Goal: Task Accomplishment & Management: Manage account settings

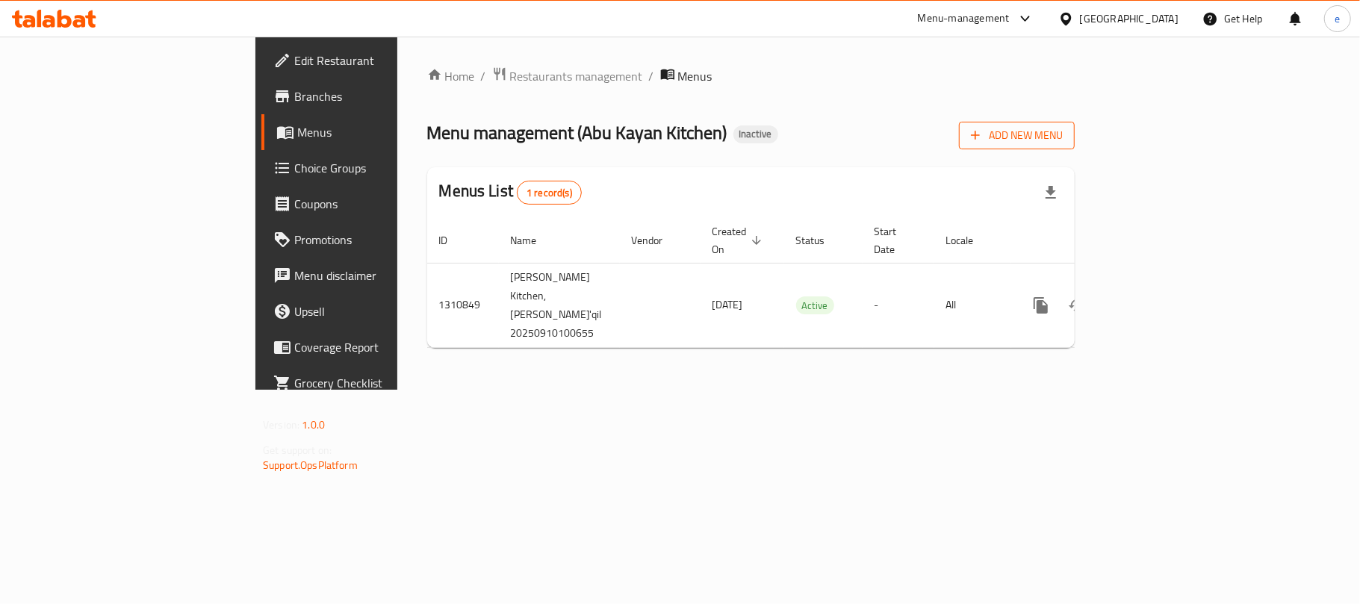
click at [1063, 139] on span "Add New Menu" at bounding box center [1017, 135] width 92 height 19
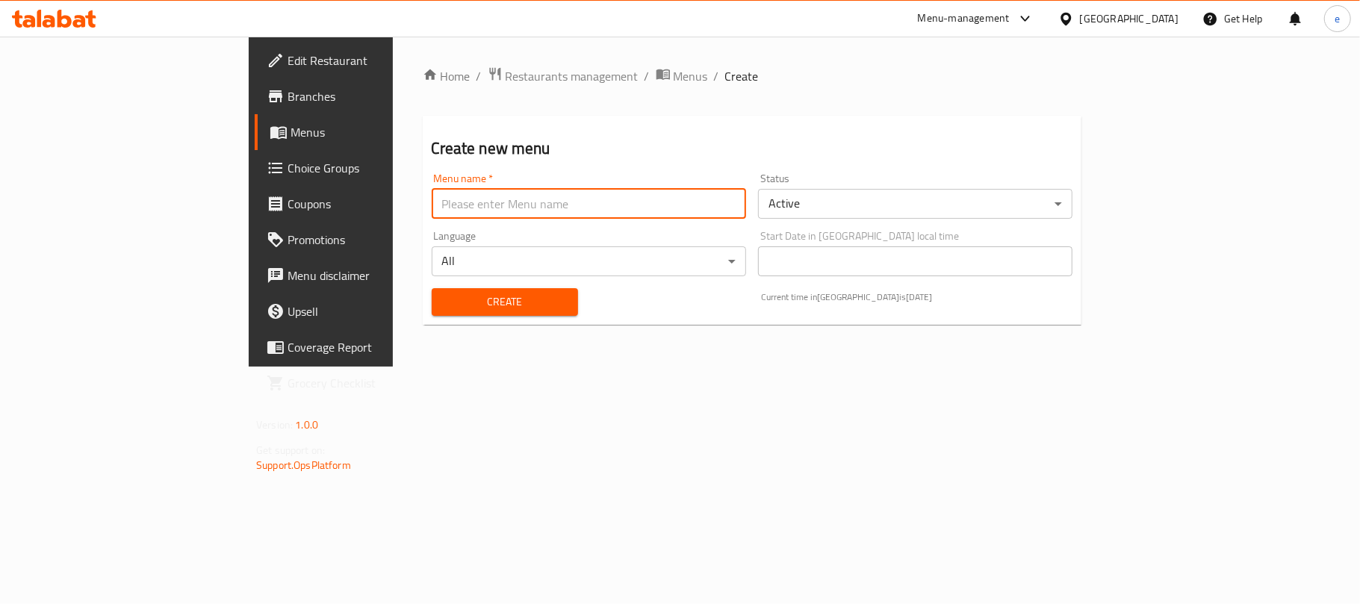
click at [607, 196] on input "text" at bounding box center [589, 204] width 315 height 30
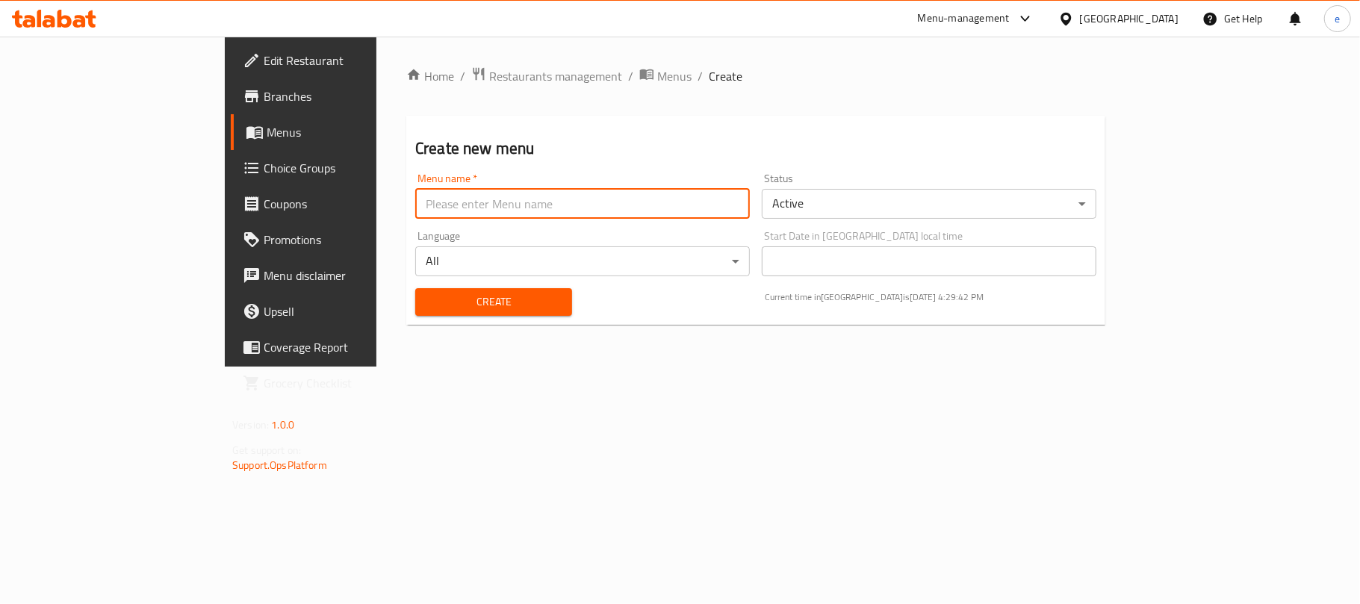
type input "new menu"
click at [477, 297] on span "Create" at bounding box center [493, 302] width 133 height 19
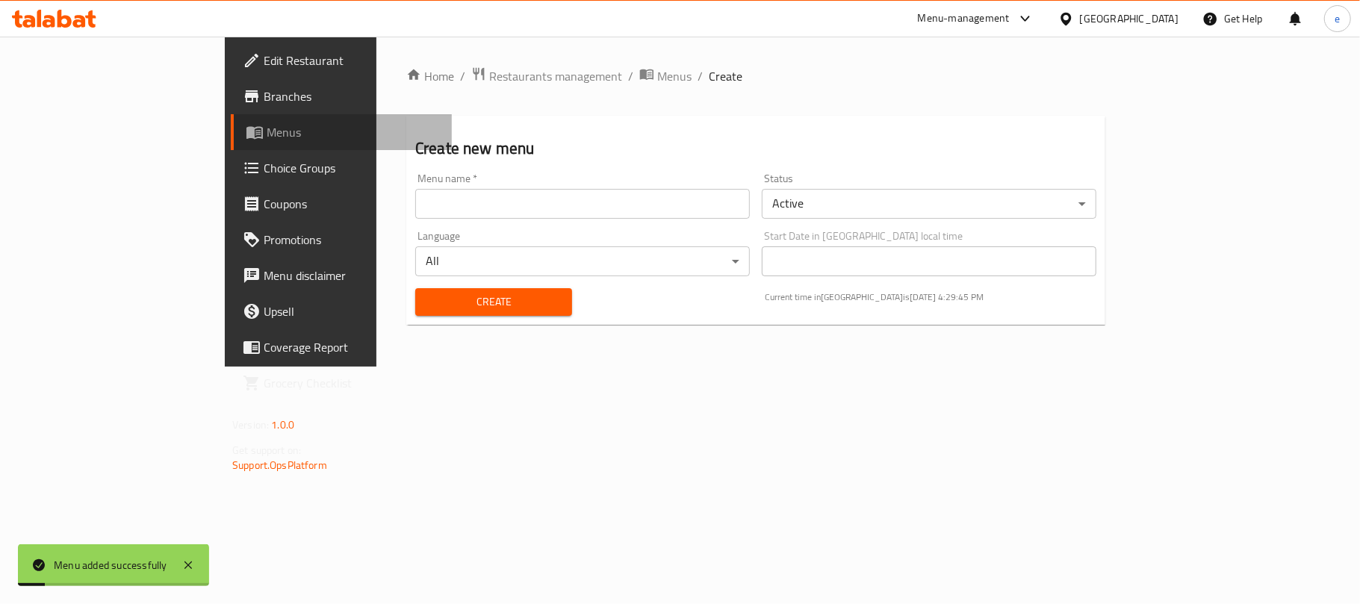
click at [267, 127] on span "Menus" at bounding box center [353, 132] width 173 height 18
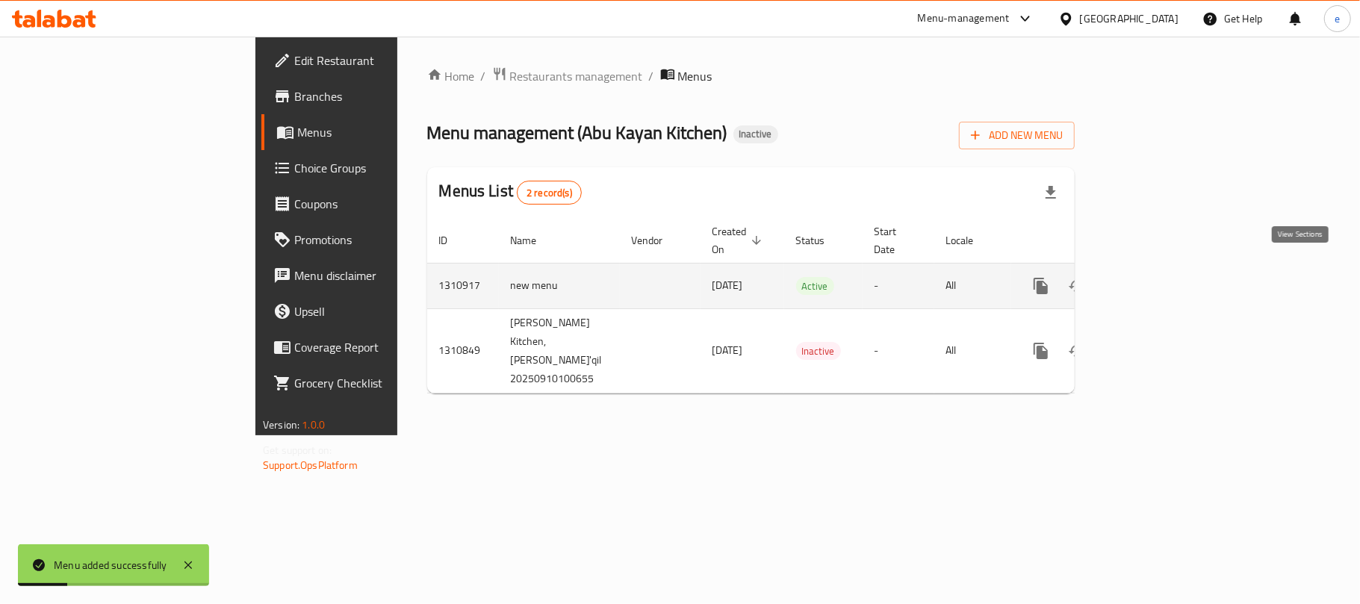
click at [1167, 270] on link "enhanced table" at bounding box center [1149, 286] width 36 height 36
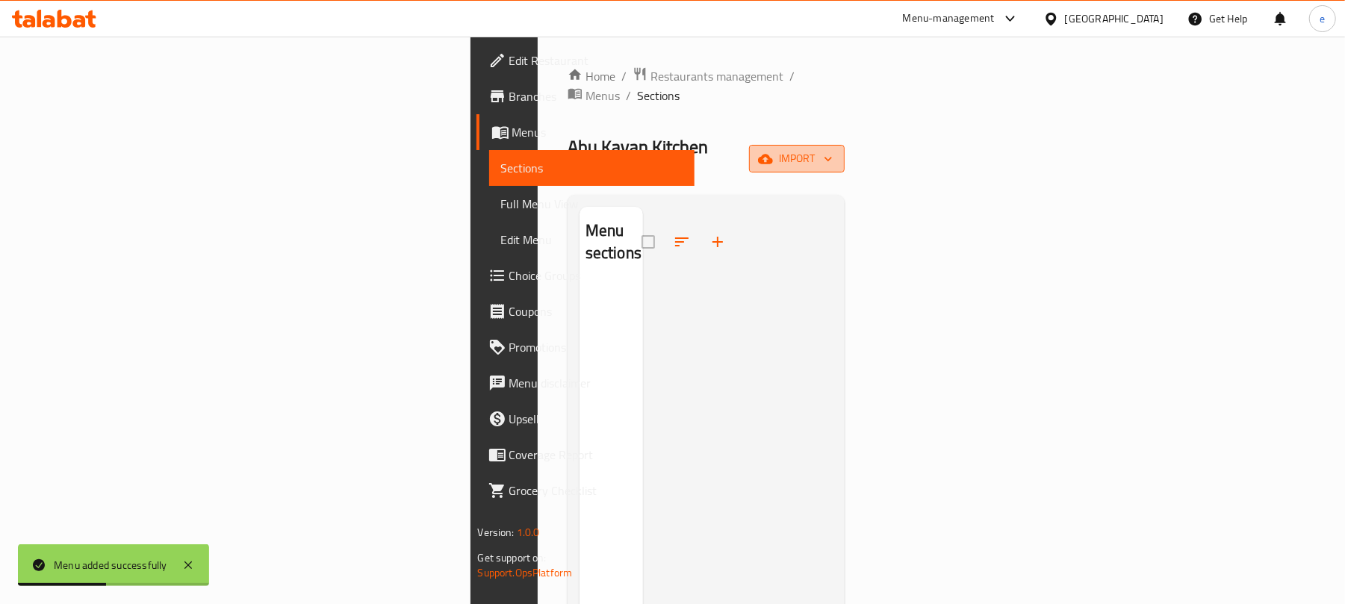
click at [833, 149] on span "import" at bounding box center [797, 158] width 72 height 19
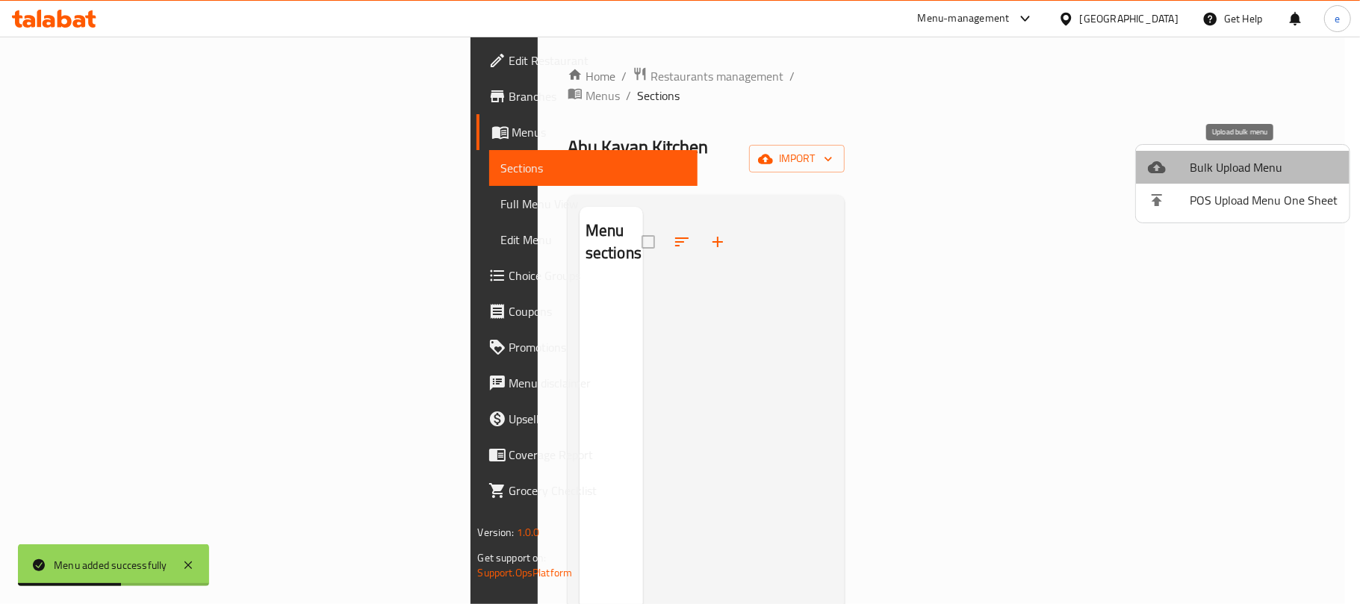
click at [1255, 169] on span "Bulk Upload Menu" at bounding box center [1264, 167] width 148 height 18
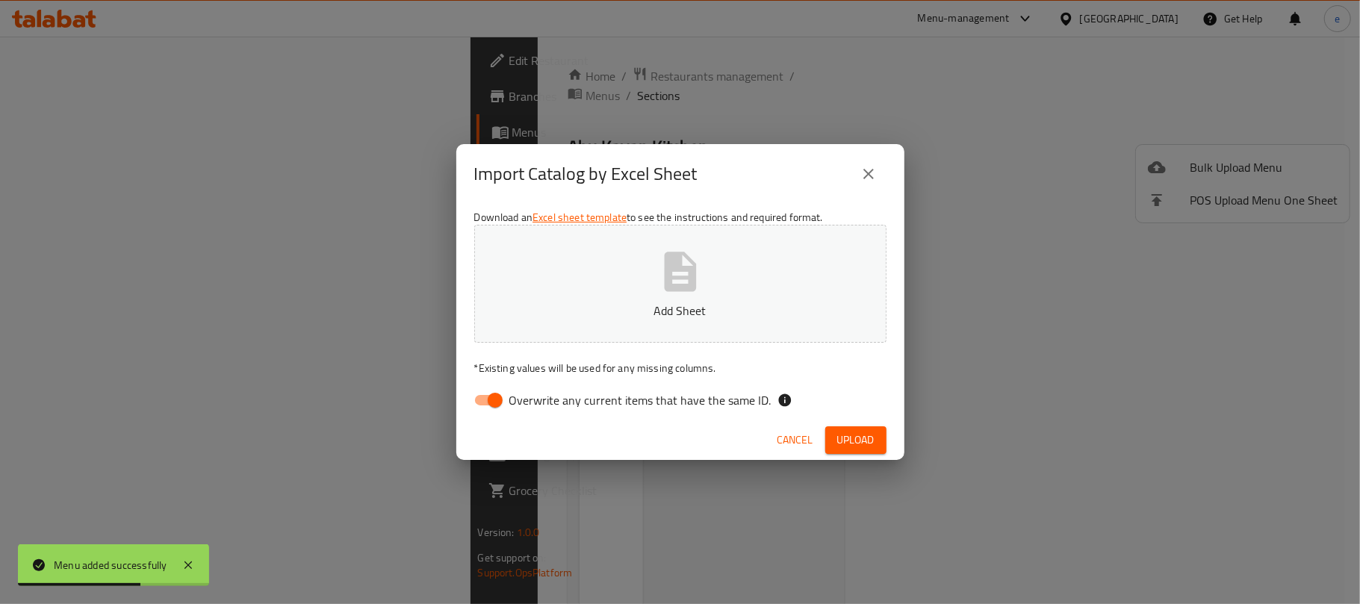
click at [496, 410] on input "Overwrite any current items that have the same ID." at bounding box center [495, 400] width 85 height 28
checkbox input "false"
click at [642, 302] on p "Add Sheet" at bounding box center [681, 311] width 366 height 18
click at [834, 445] on button "Upload" at bounding box center [855, 441] width 61 height 28
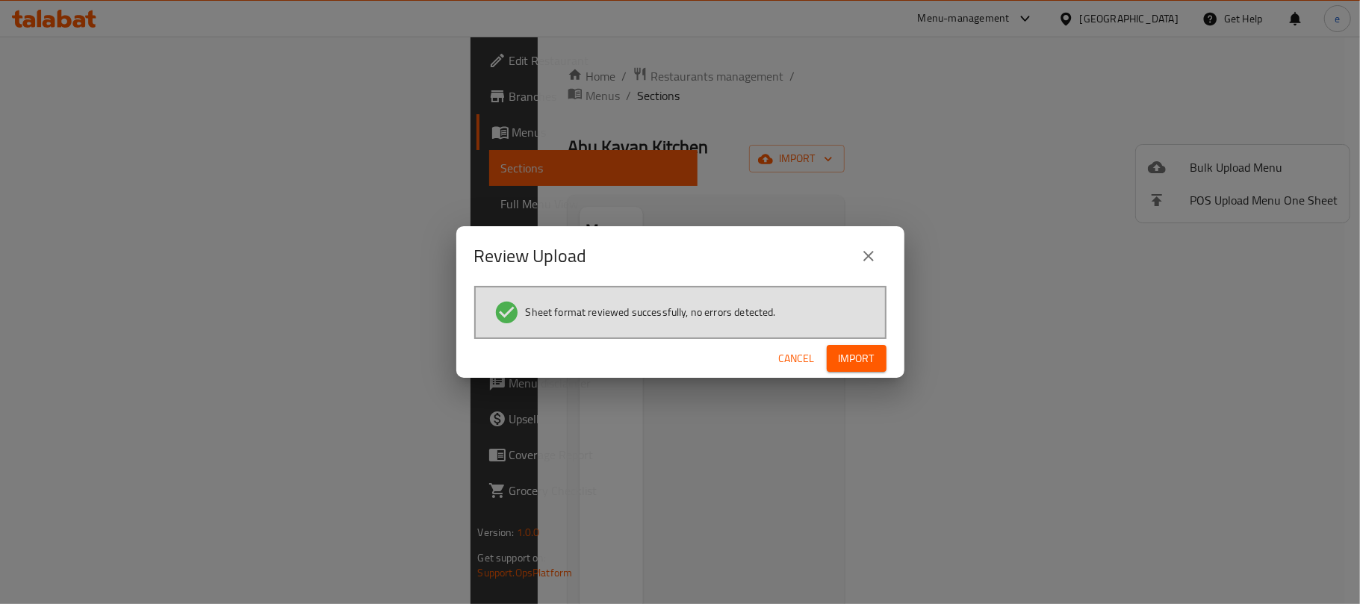
click at [861, 362] on span "Import" at bounding box center [857, 359] width 36 height 19
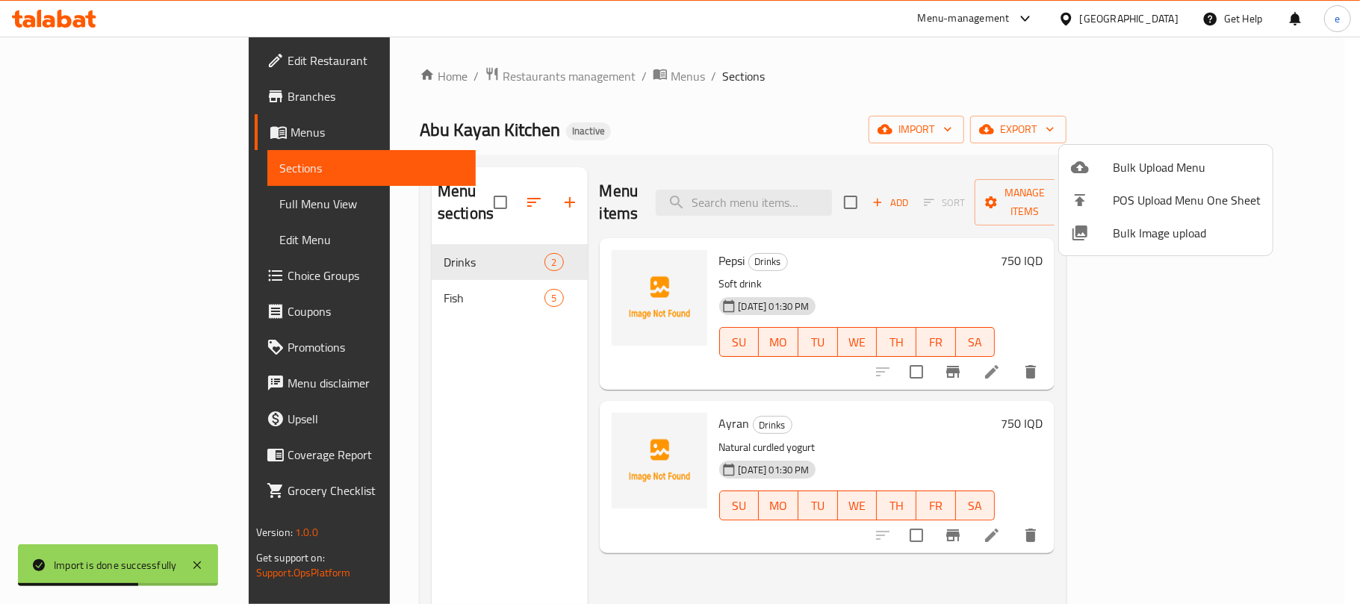
click at [441, 243] on div at bounding box center [680, 302] width 1360 height 604
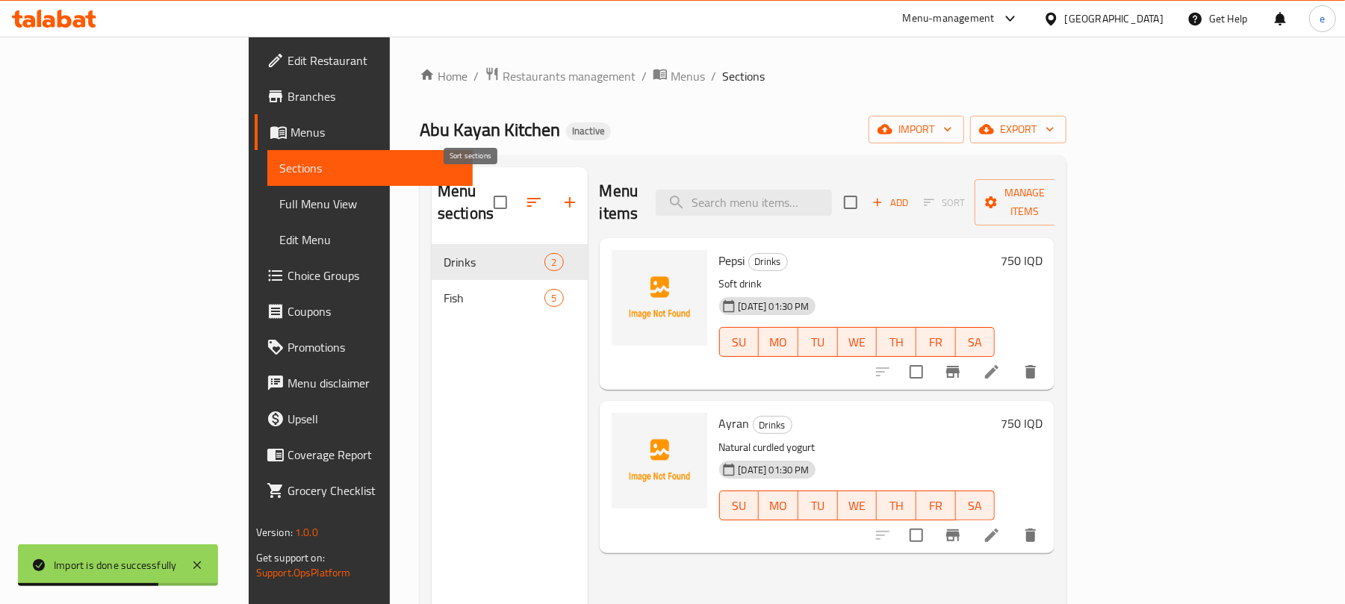
click at [525, 193] on icon "button" at bounding box center [534, 202] width 18 height 18
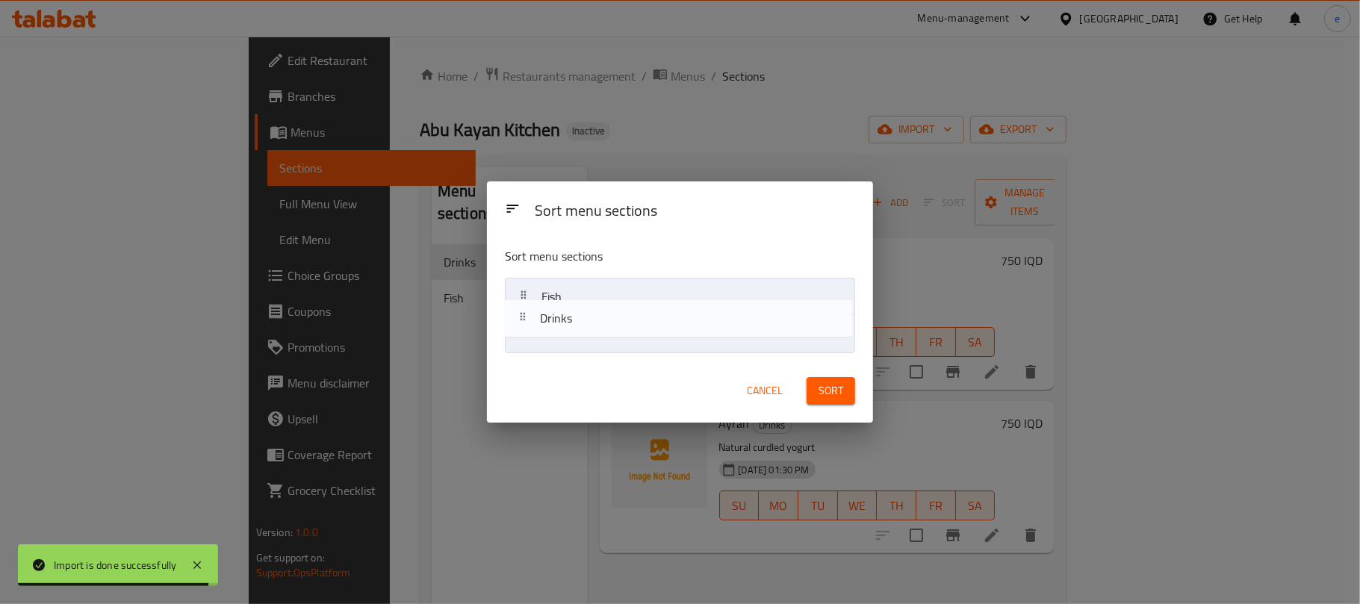
drag, startPoint x: 569, startPoint y: 323, endPoint x: 568, endPoint y: 332, distance: 9.0
click at [568, 332] on nav "Drinks Fish" at bounding box center [680, 315] width 350 height 75
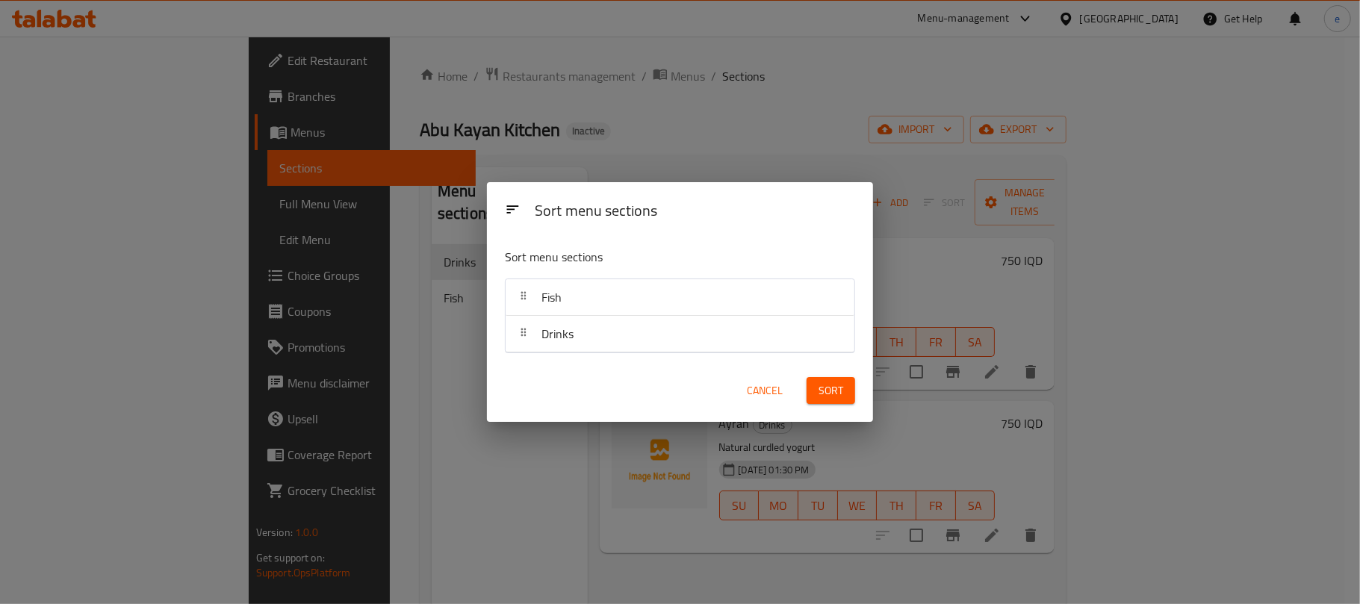
click at [837, 398] on span "Sort" at bounding box center [831, 391] width 25 height 19
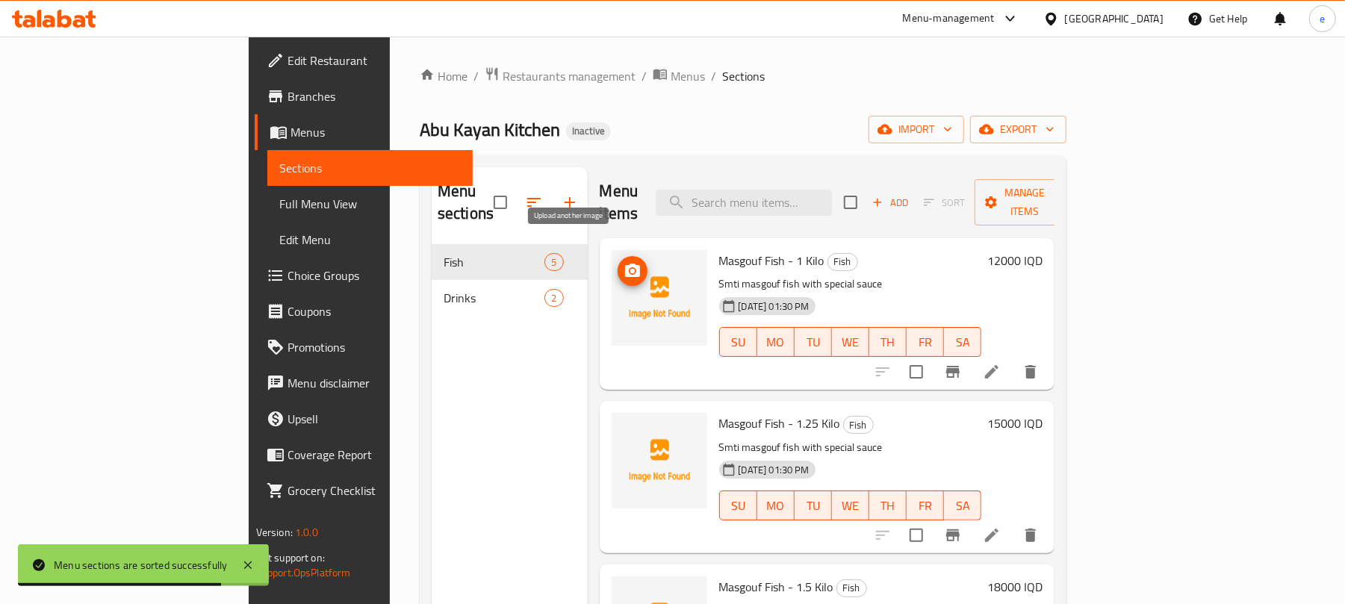
click at [625, 264] on icon "upload picture" at bounding box center [632, 270] width 15 height 13
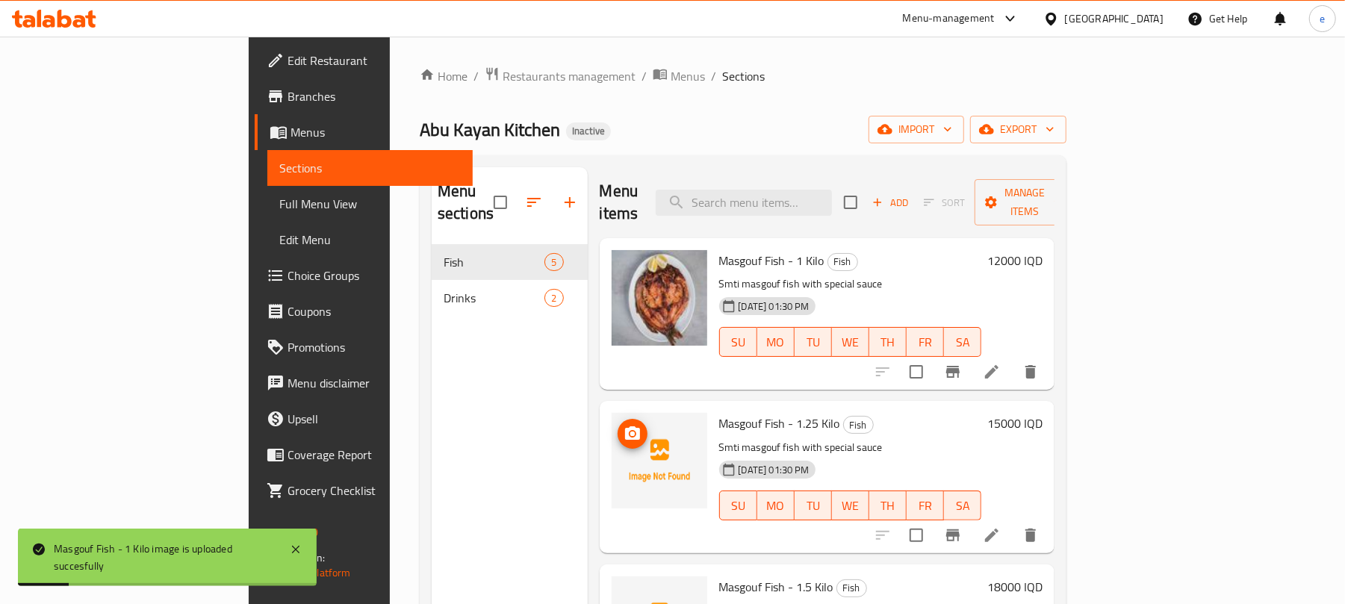
click at [630, 432] on circle "upload picture" at bounding box center [632, 434] width 4 height 4
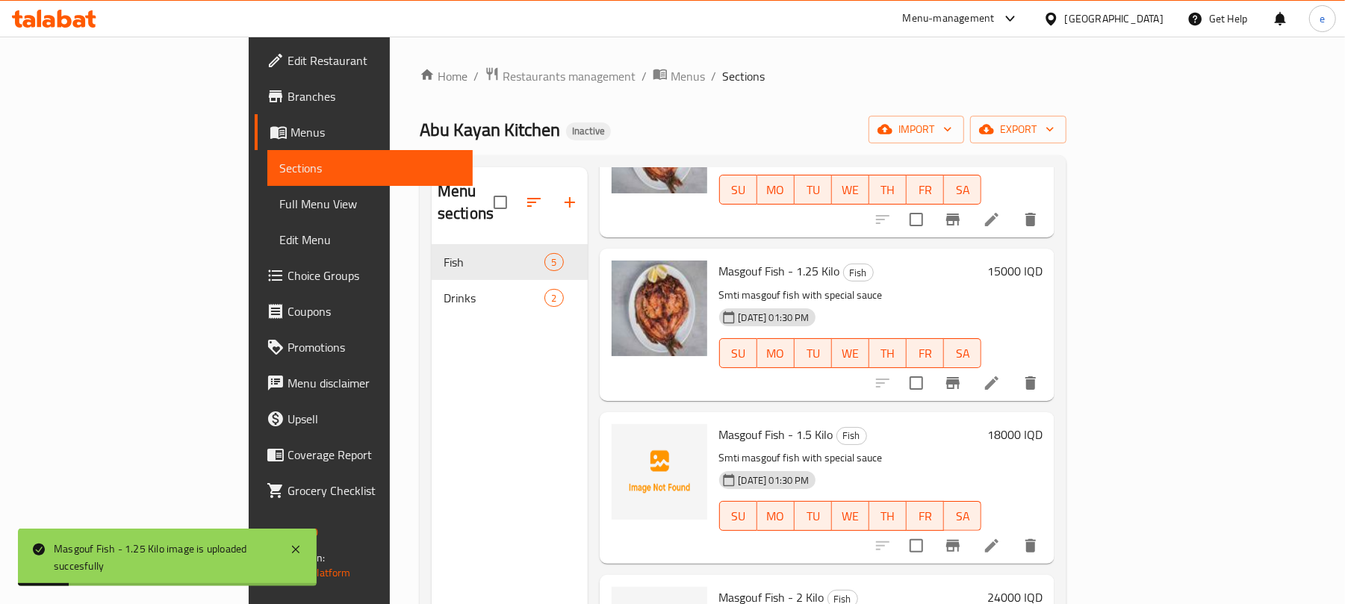
scroll to position [199, 0]
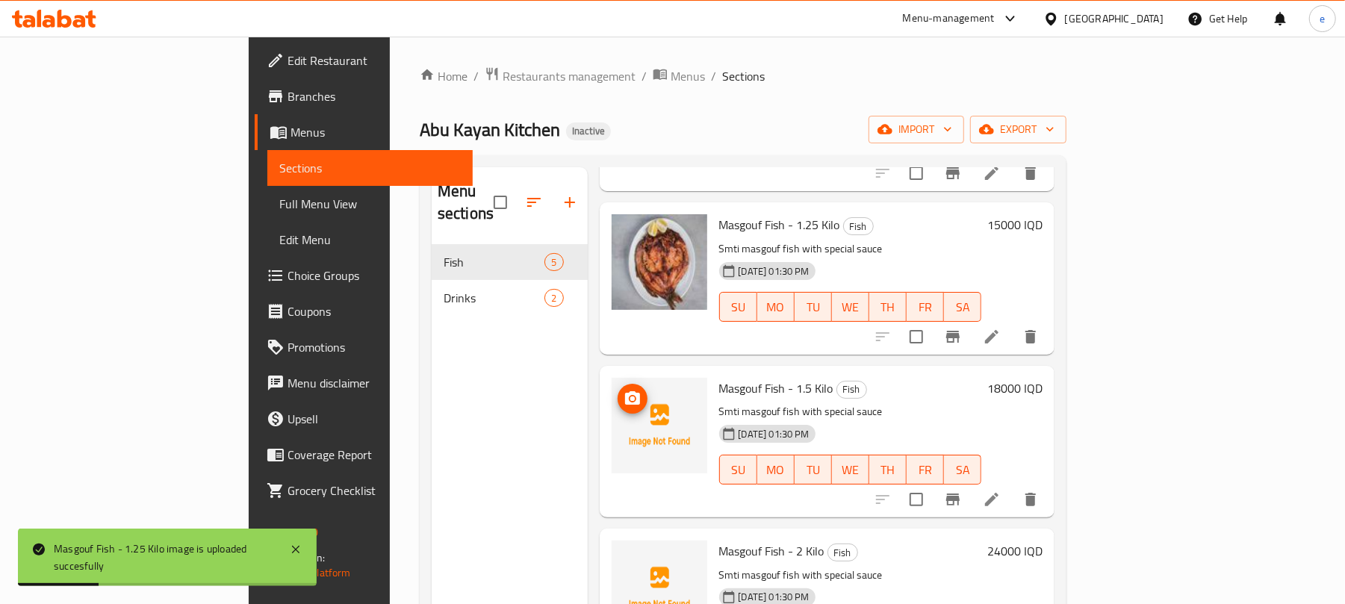
click at [618, 390] on span "upload picture" at bounding box center [633, 399] width 30 height 18
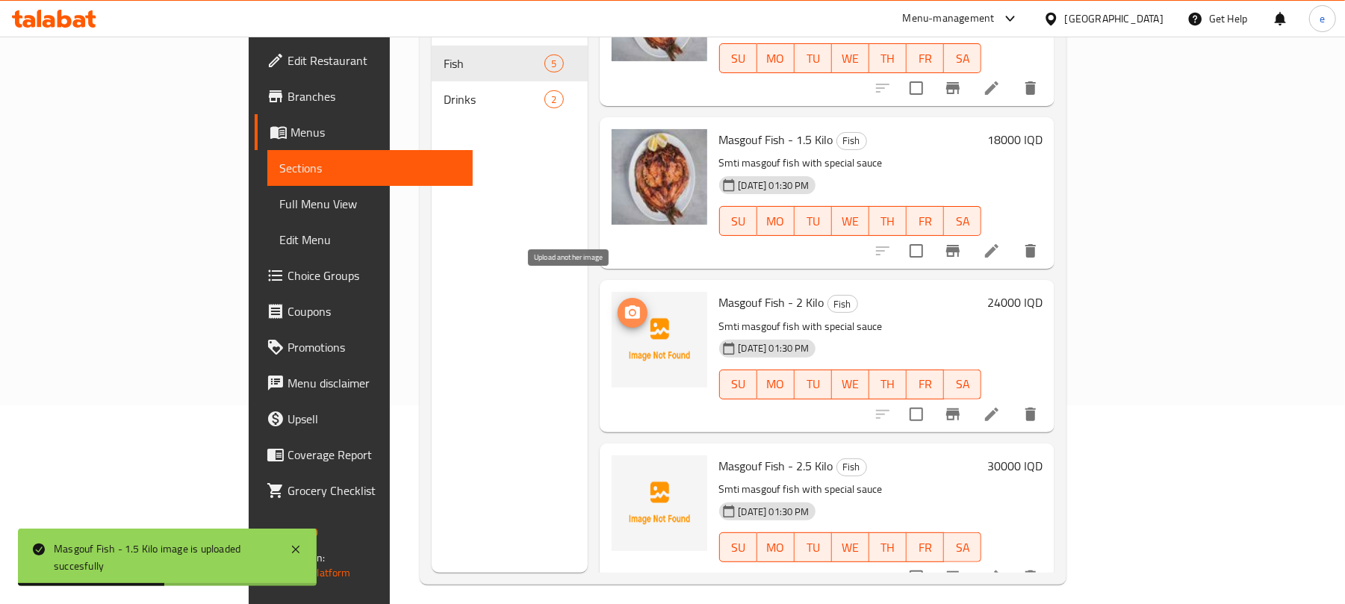
click at [625, 306] on icon "upload picture" at bounding box center [632, 312] width 15 height 13
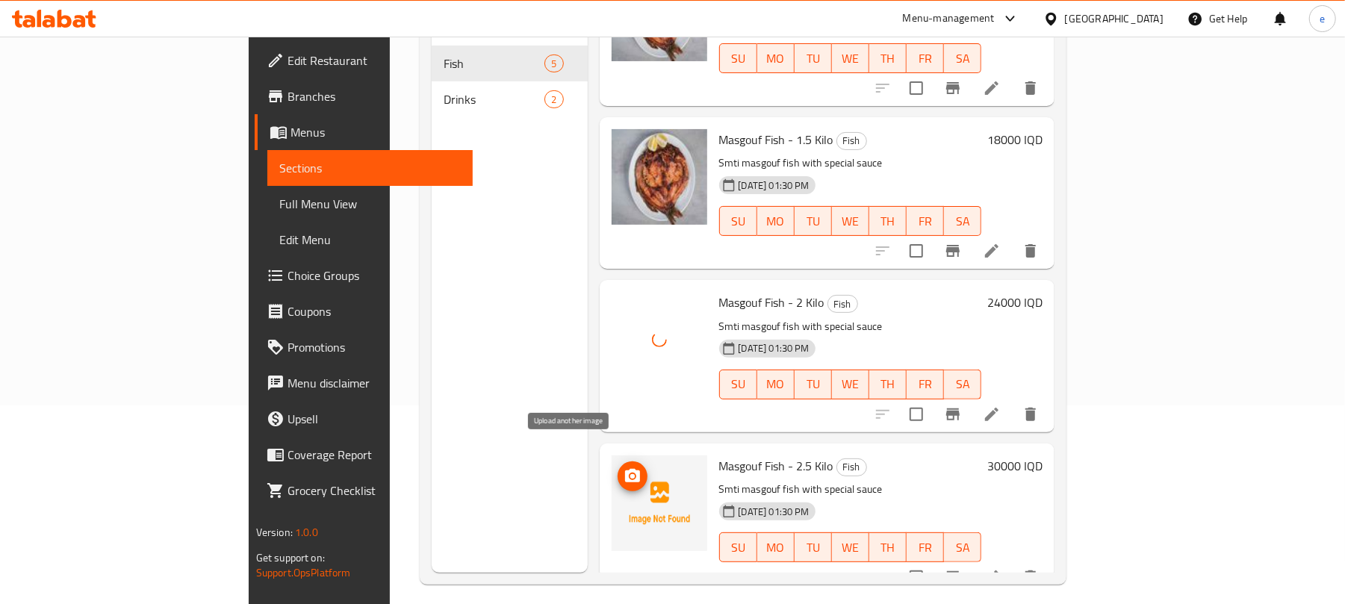
click at [624, 468] on icon "upload picture" at bounding box center [633, 477] width 18 height 18
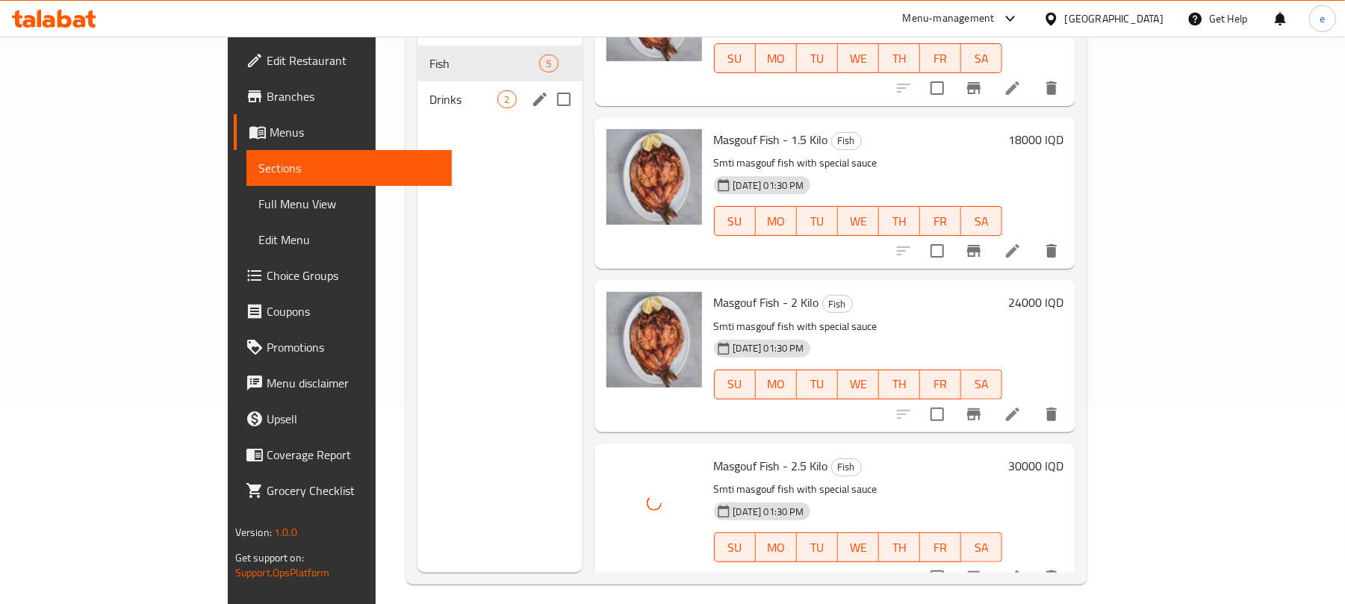
click at [418, 93] on div "Drinks 2" at bounding box center [500, 99] width 164 height 36
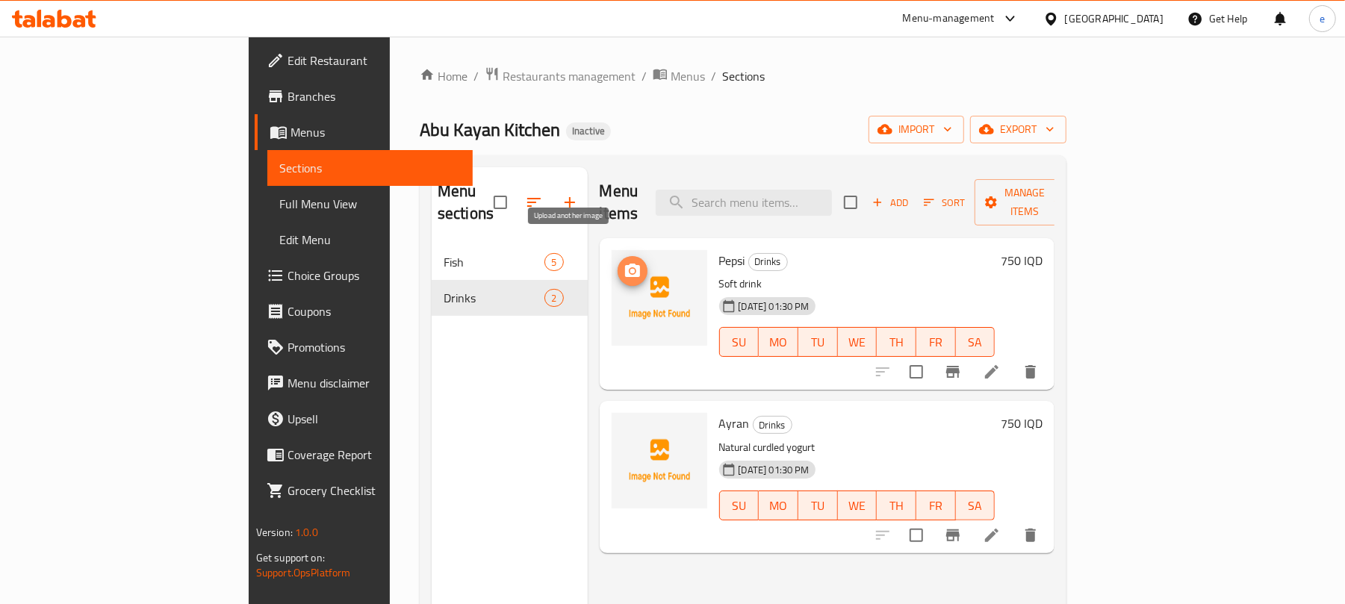
click at [625, 264] on icon "upload picture" at bounding box center [632, 270] width 15 height 13
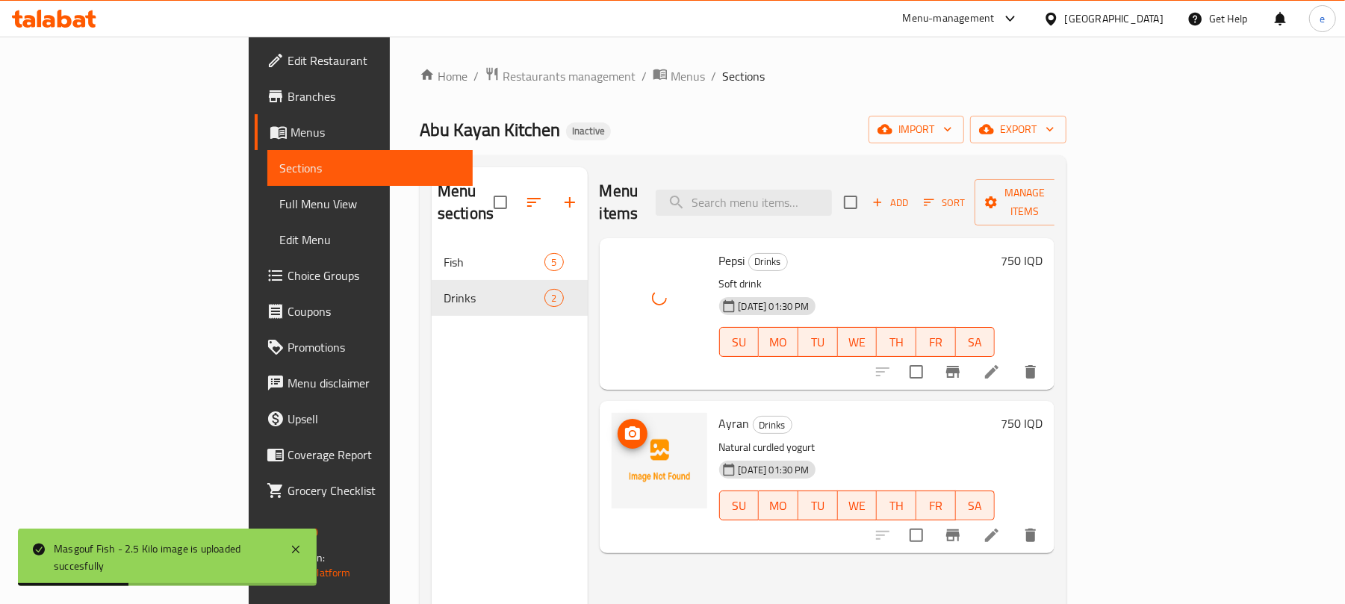
click at [624, 425] on icon "upload picture" at bounding box center [633, 434] width 18 height 18
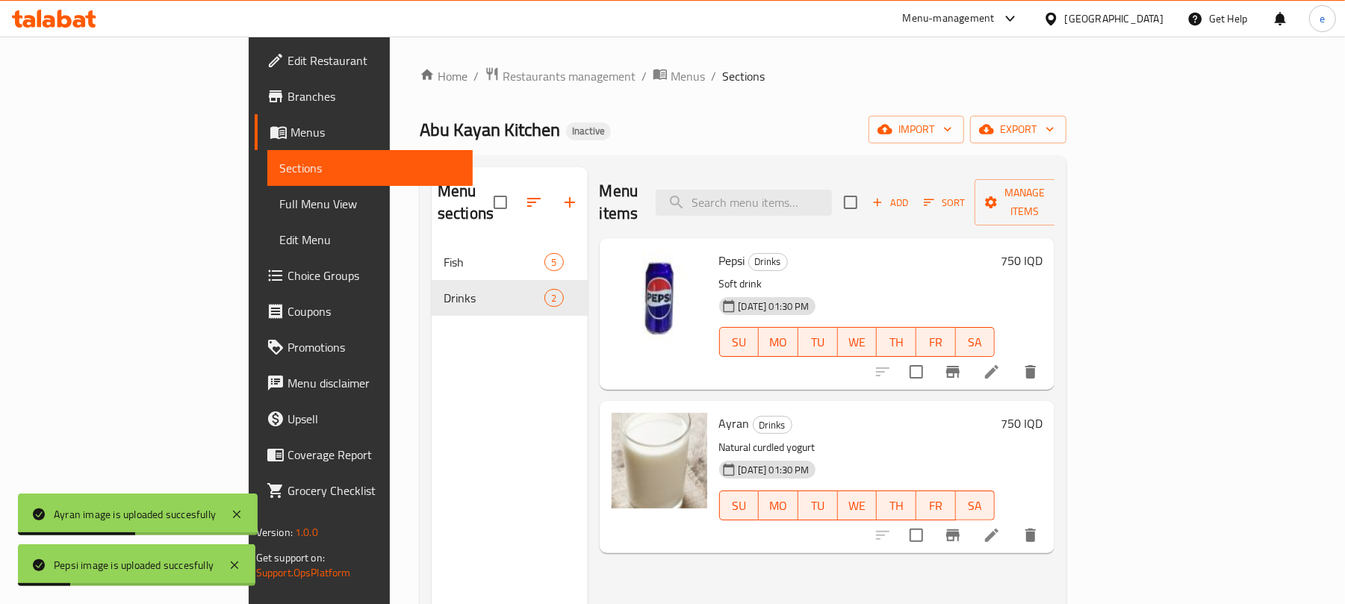
click at [279, 200] on span "Full Menu View" at bounding box center [370, 204] width 182 height 18
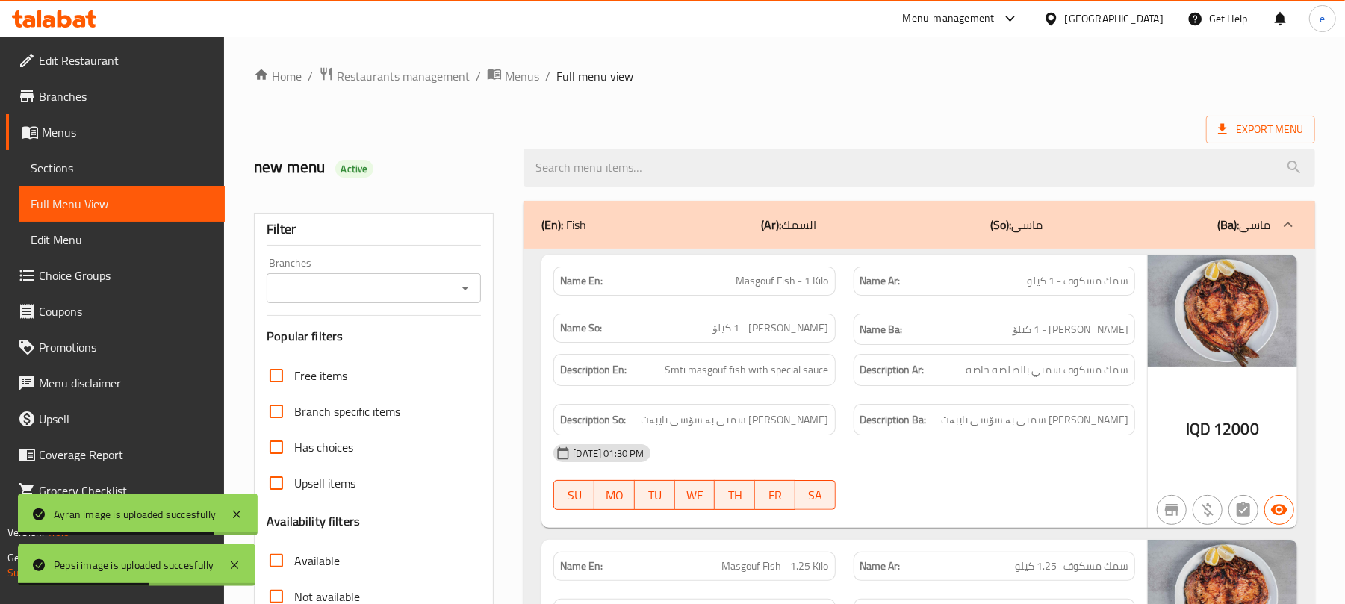
click at [472, 288] on icon "Open" at bounding box center [465, 288] width 18 height 18
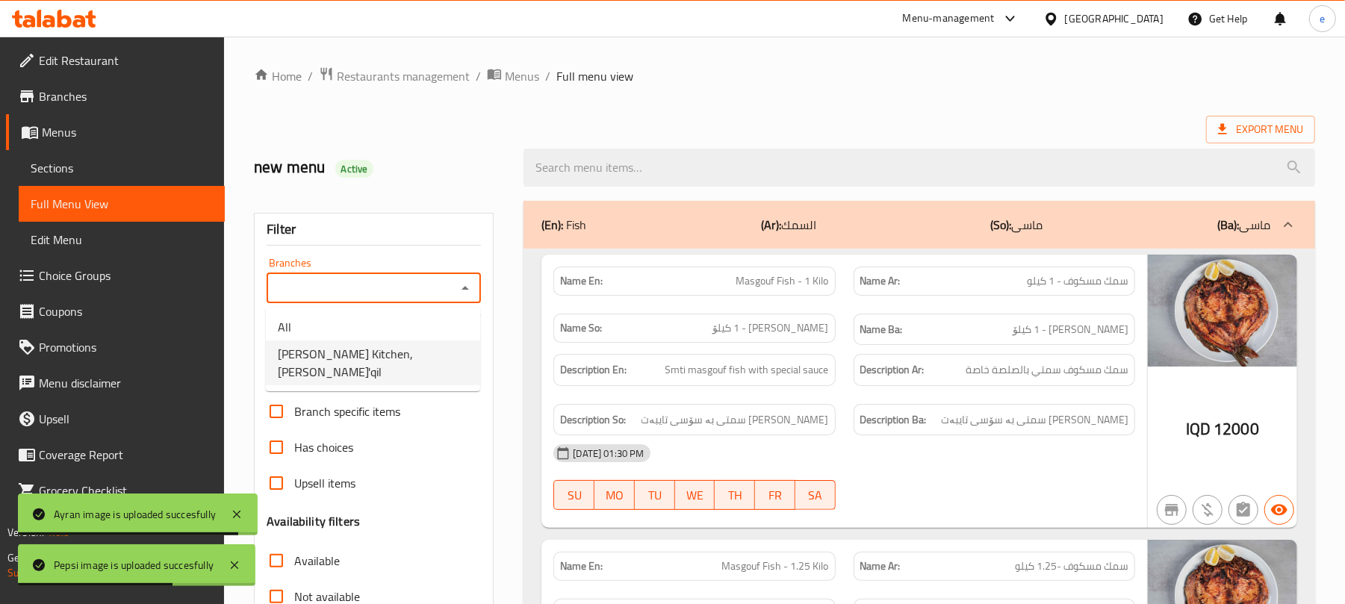
click at [415, 359] on span "Abu Kayan Kitchen,Al Ma'qil" at bounding box center [373, 363] width 190 height 36
type input "Abu Kayan Kitchen,Al Ma'qil"
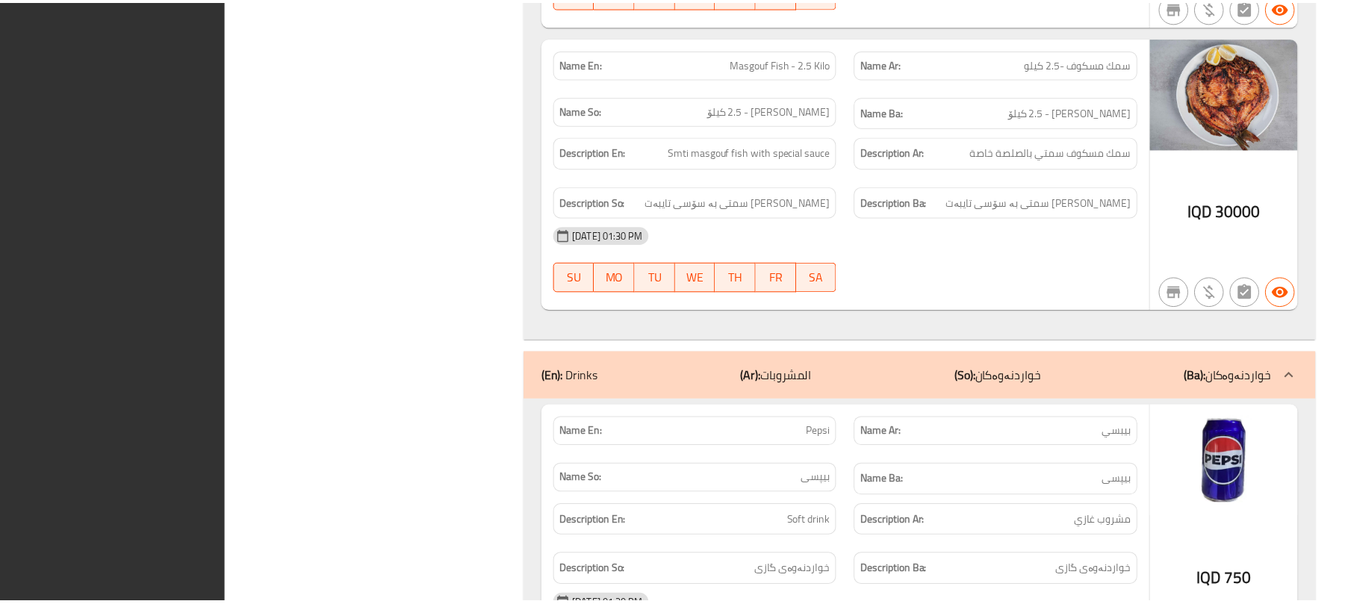
scroll to position [1797, 0]
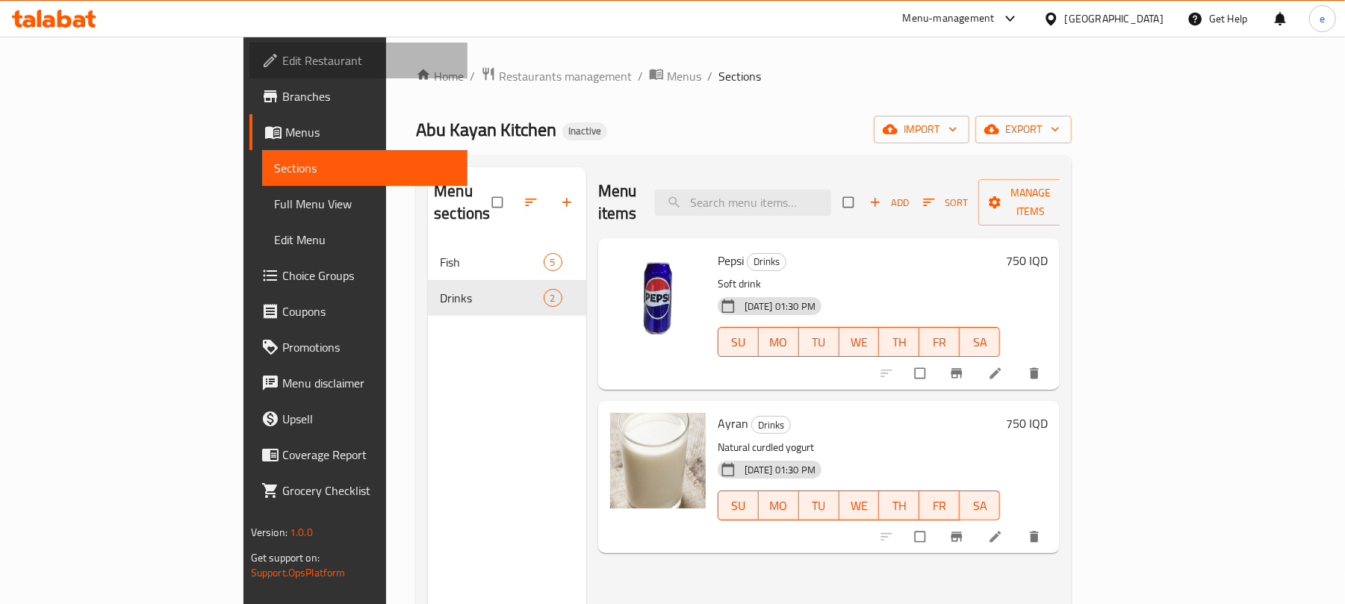
click at [282, 64] on span "Edit Restaurant" at bounding box center [369, 61] width 174 height 18
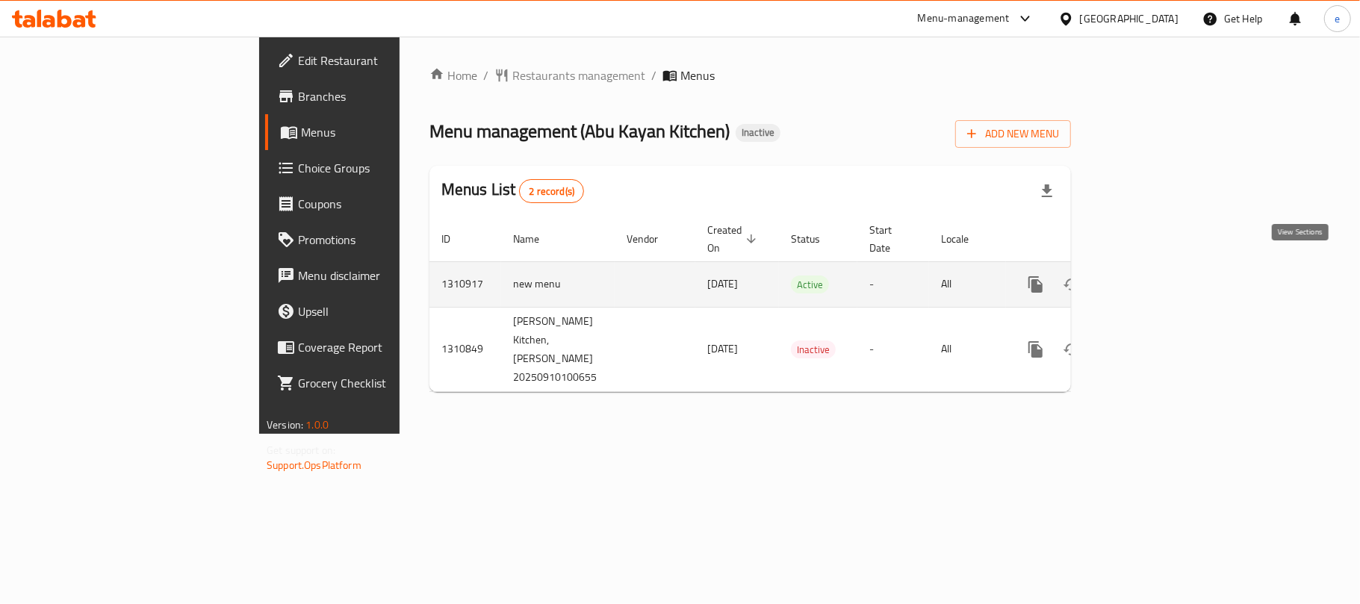
click at [1150, 278] on icon "enhanced table" at bounding box center [1143, 284] width 13 height 13
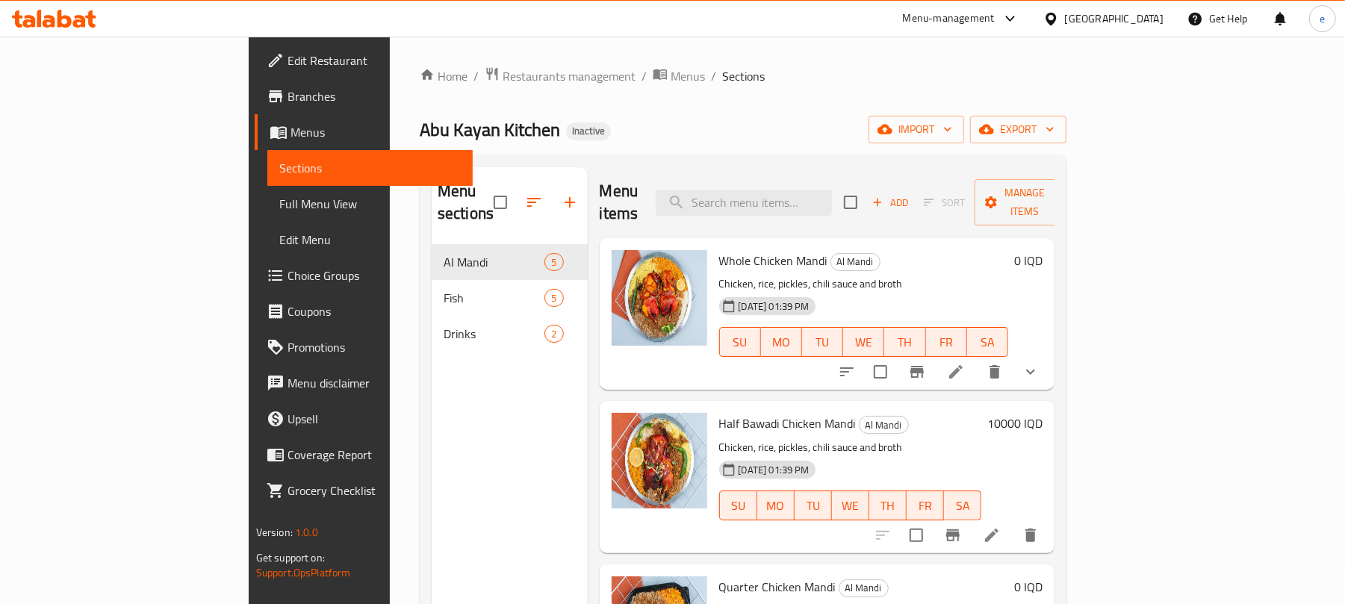
click at [96, 16] on icon at bounding box center [90, 18] width 10 height 17
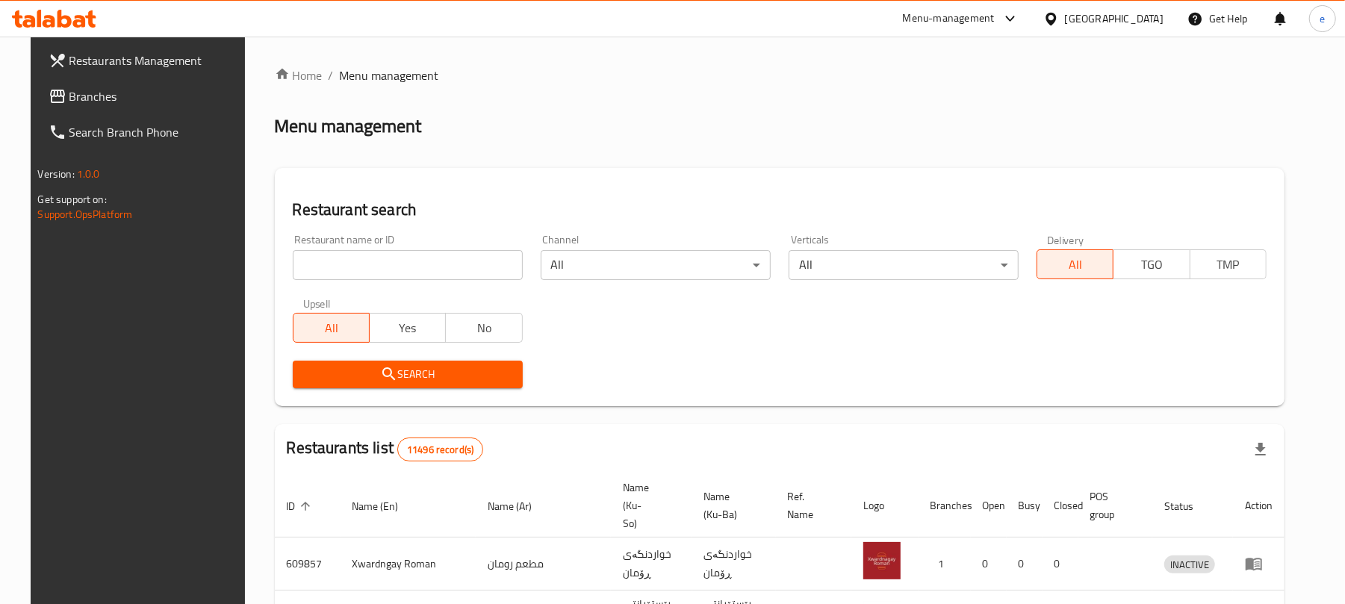
click at [359, 267] on input "search" at bounding box center [408, 265] width 230 height 30
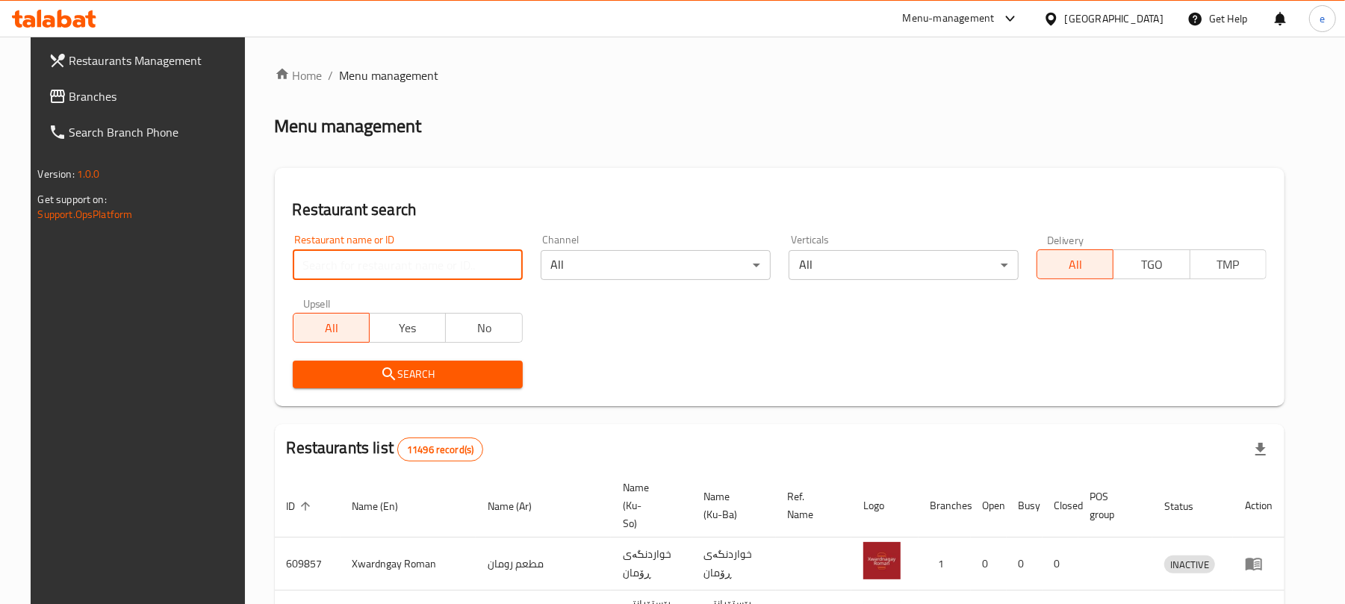
paste input "669492"
type input "669492"
click button "Search" at bounding box center [408, 375] width 230 height 28
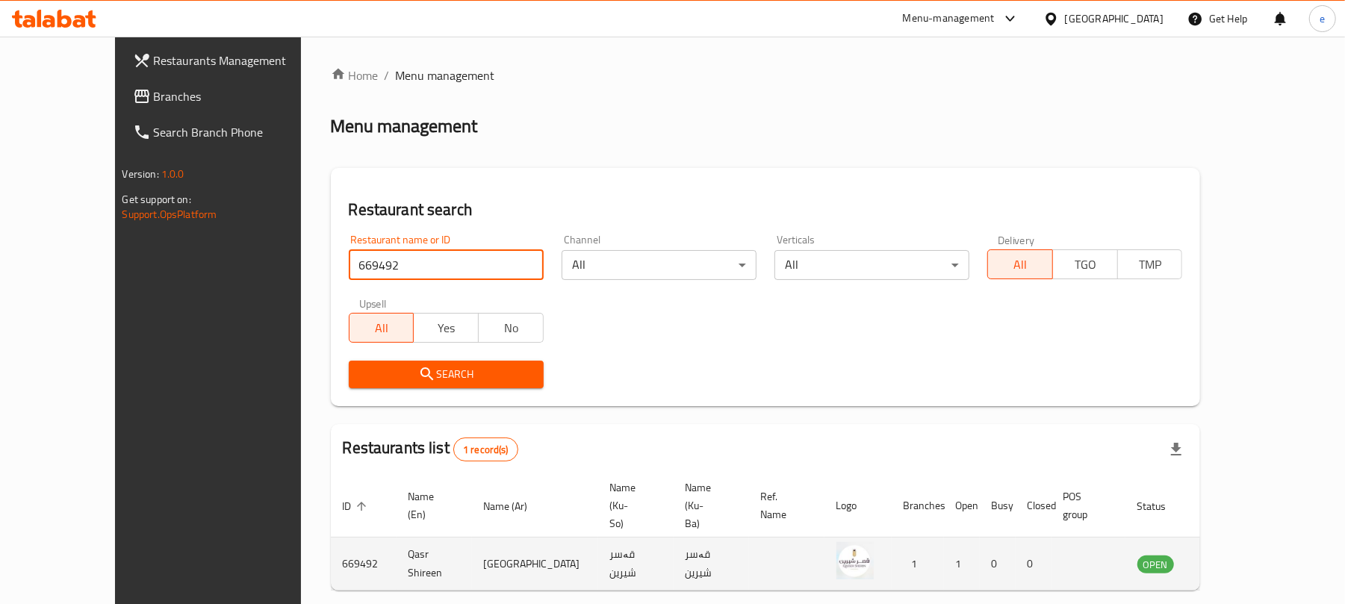
click at [1256, 542] on td "enhanced table" at bounding box center [1230, 564] width 52 height 53
click at [1234, 555] on icon "enhanced table" at bounding box center [1225, 564] width 18 height 18
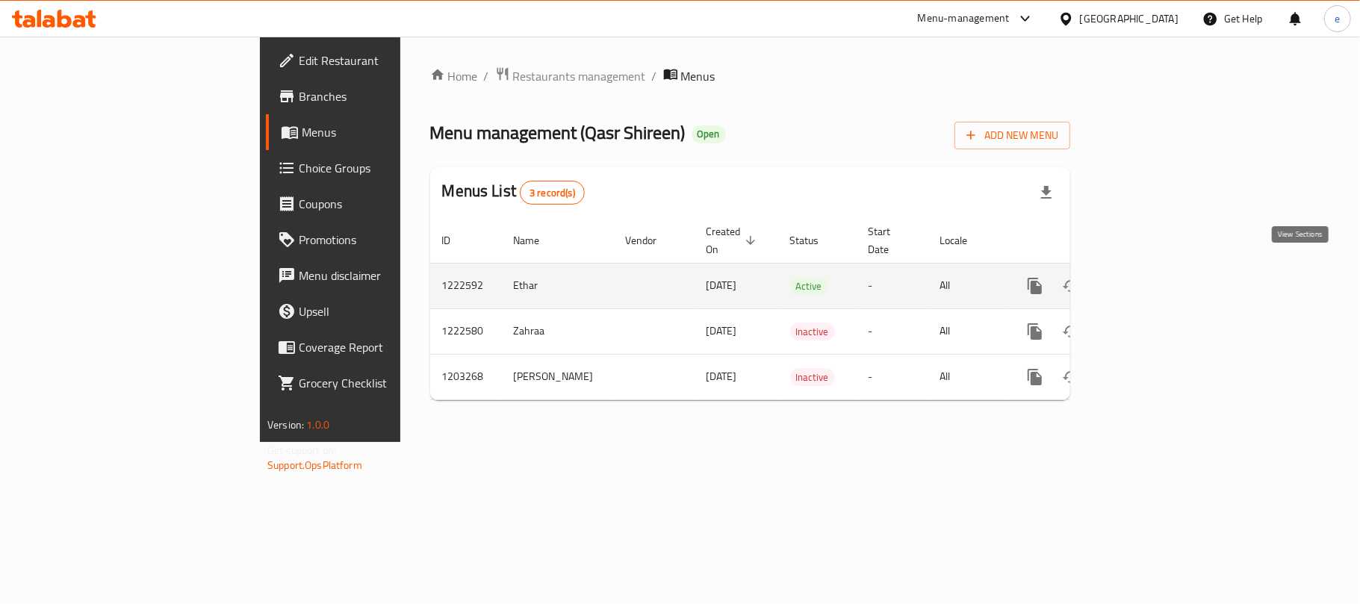
click at [1152, 277] on icon "enhanced table" at bounding box center [1143, 286] width 18 height 18
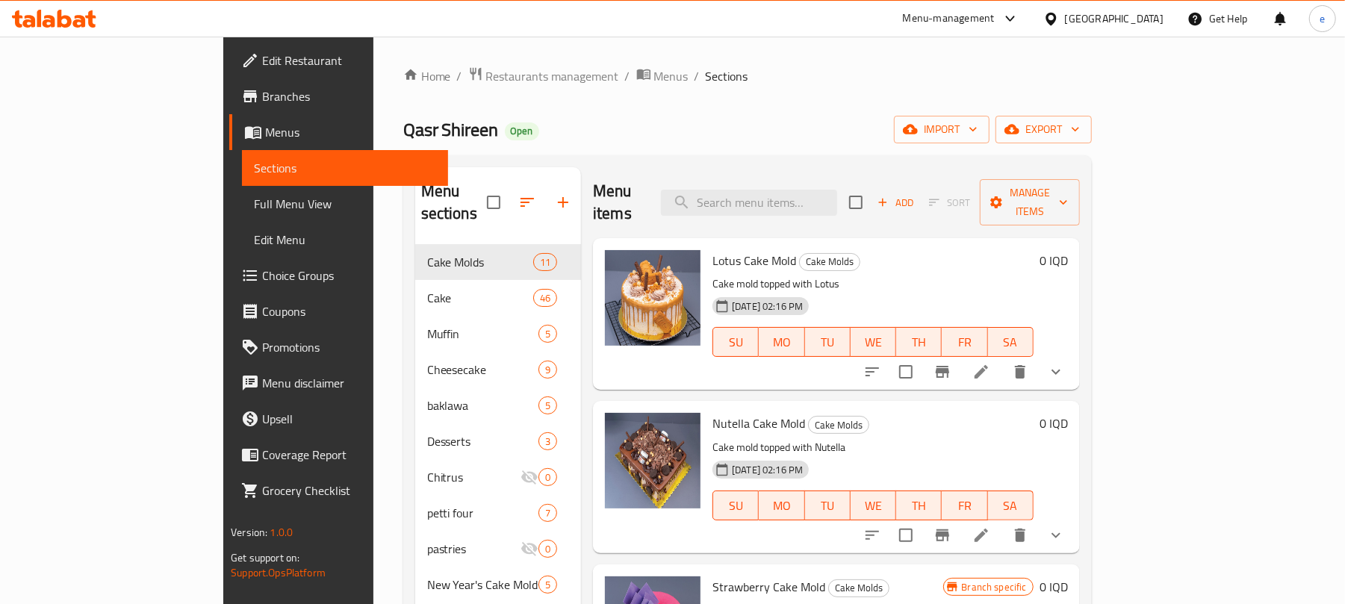
click at [254, 208] on span "Full Menu View" at bounding box center [345, 204] width 182 height 18
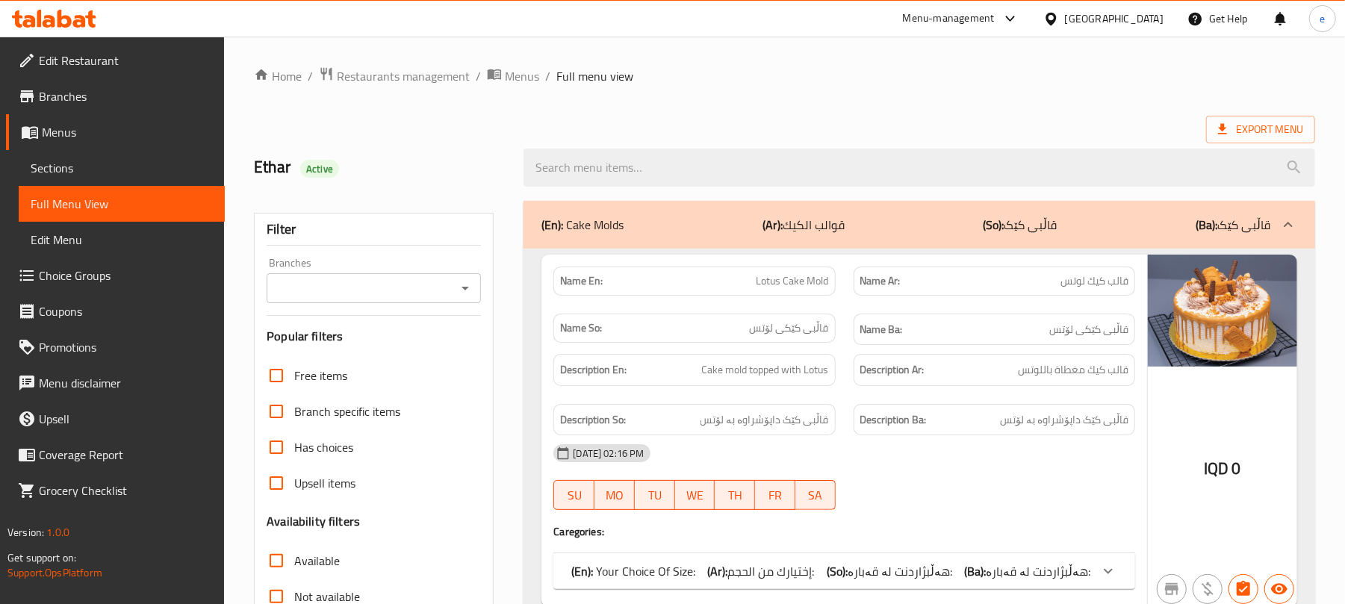
click at [467, 290] on icon "Open" at bounding box center [465, 289] width 7 height 4
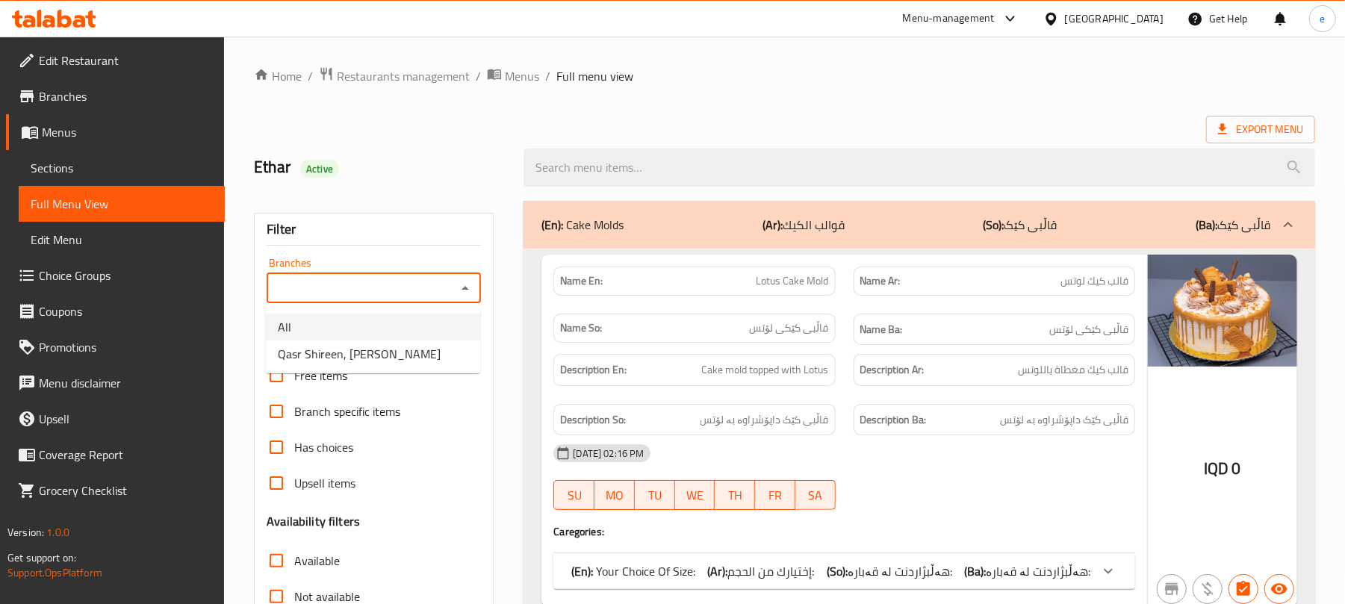
click at [439, 336] on li "All" at bounding box center [373, 327] width 214 height 27
click at [460, 293] on icon "Open" at bounding box center [465, 288] width 18 height 18
click at [445, 353] on li "Qasr Shireen, Al Fursi Aljazaer" at bounding box center [373, 354] width 214 height 27
type input "Qasr Shireen, Al Fursi Aljazaer"
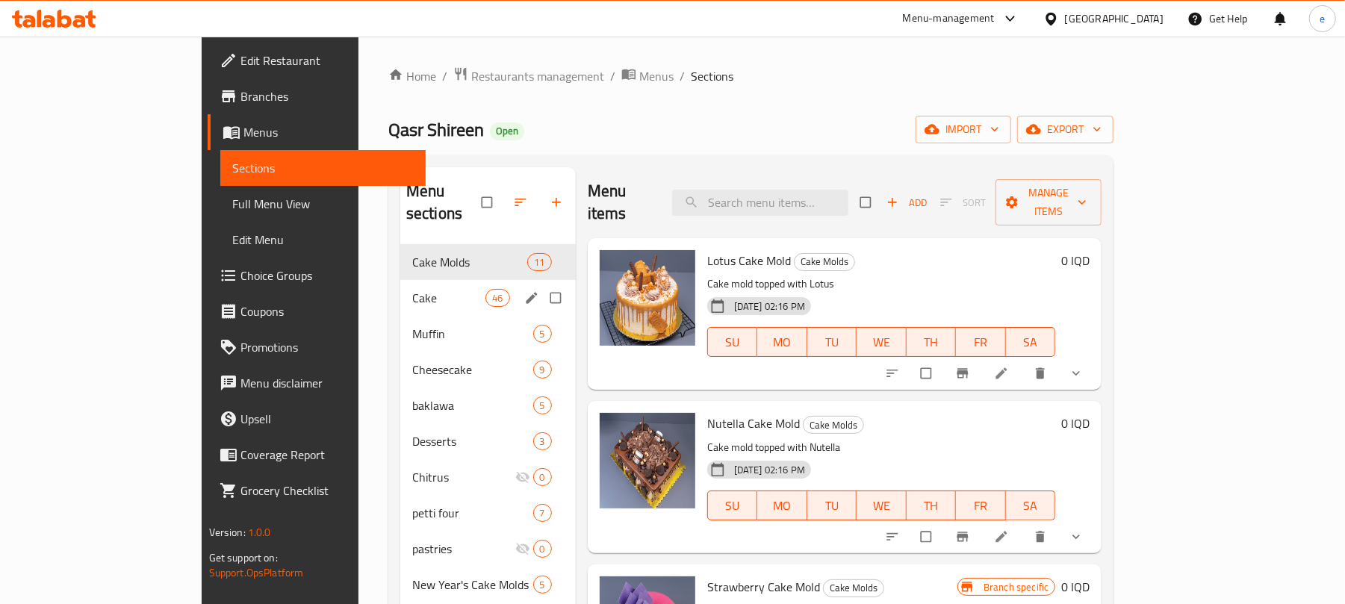
click at [400, 280] on div "Cake 46" at bounding box center [488, 298] width 176 height 36
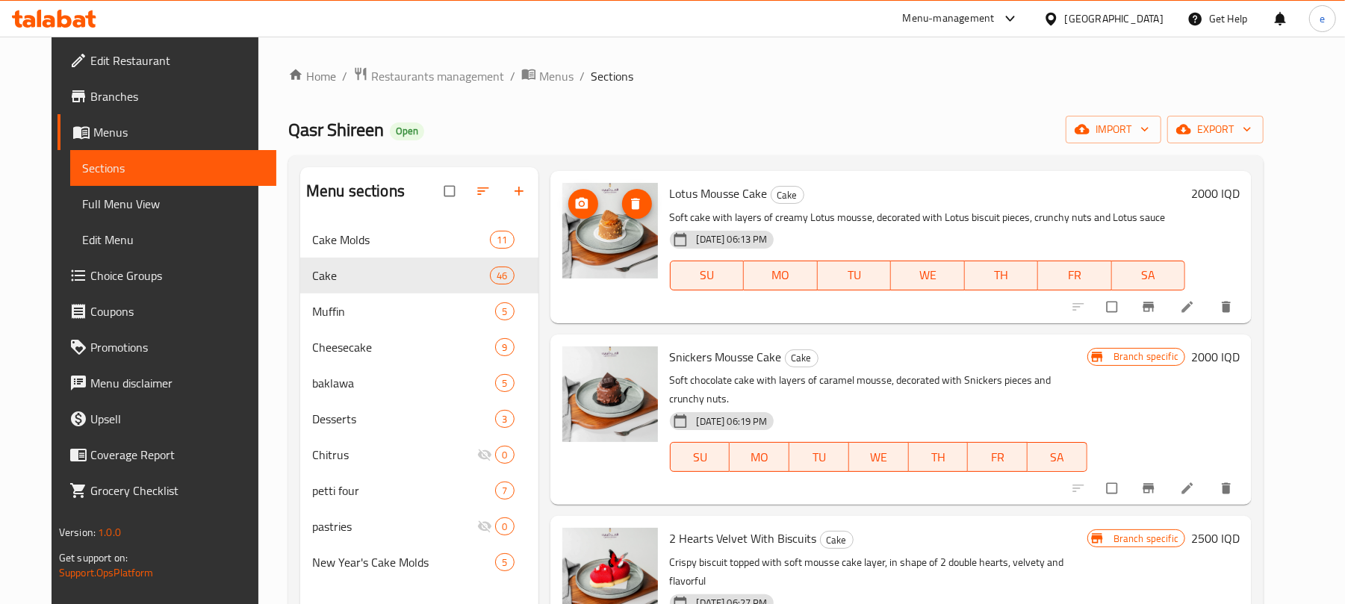
scroll to position [598, 0]
